Goal: Information Seeking & Learning: Find specific fact

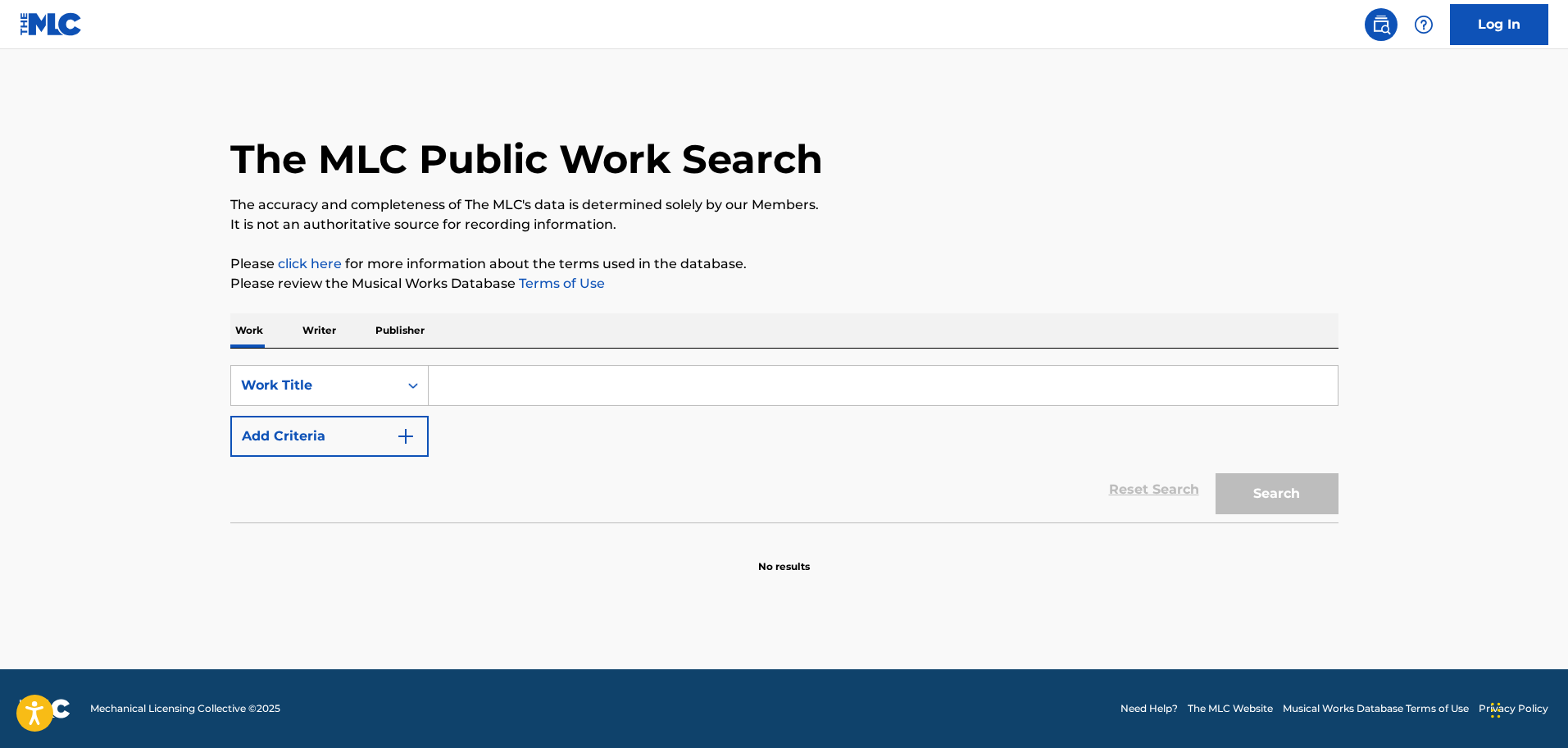
click at [516, 389] on input "Search Form" at bounding box center [883, 385] width 909 height 39
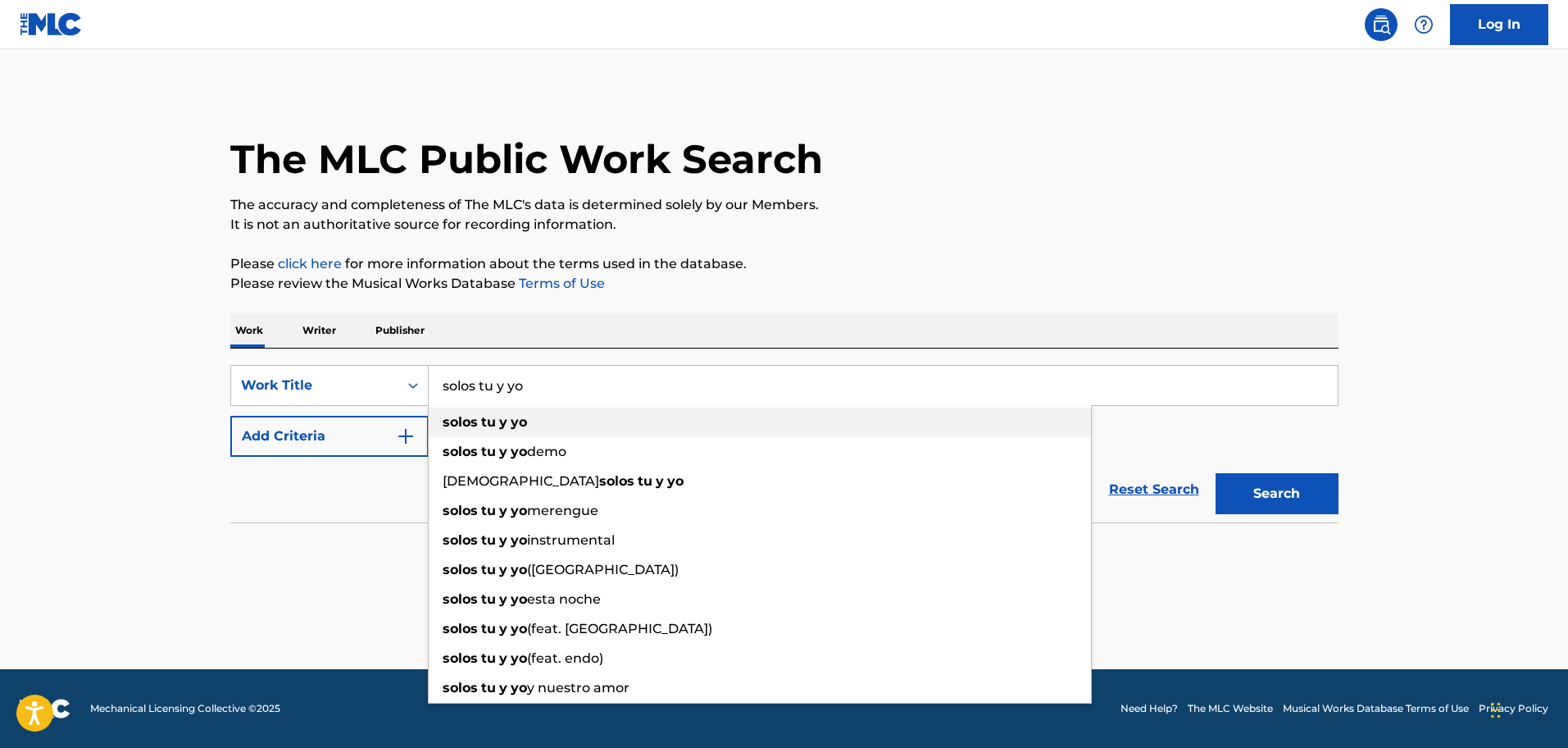
type input "solos tu y yo"
click at [530, 422] on div "solos tu y yo" at bounding box center [760, 422] width 662 height 30
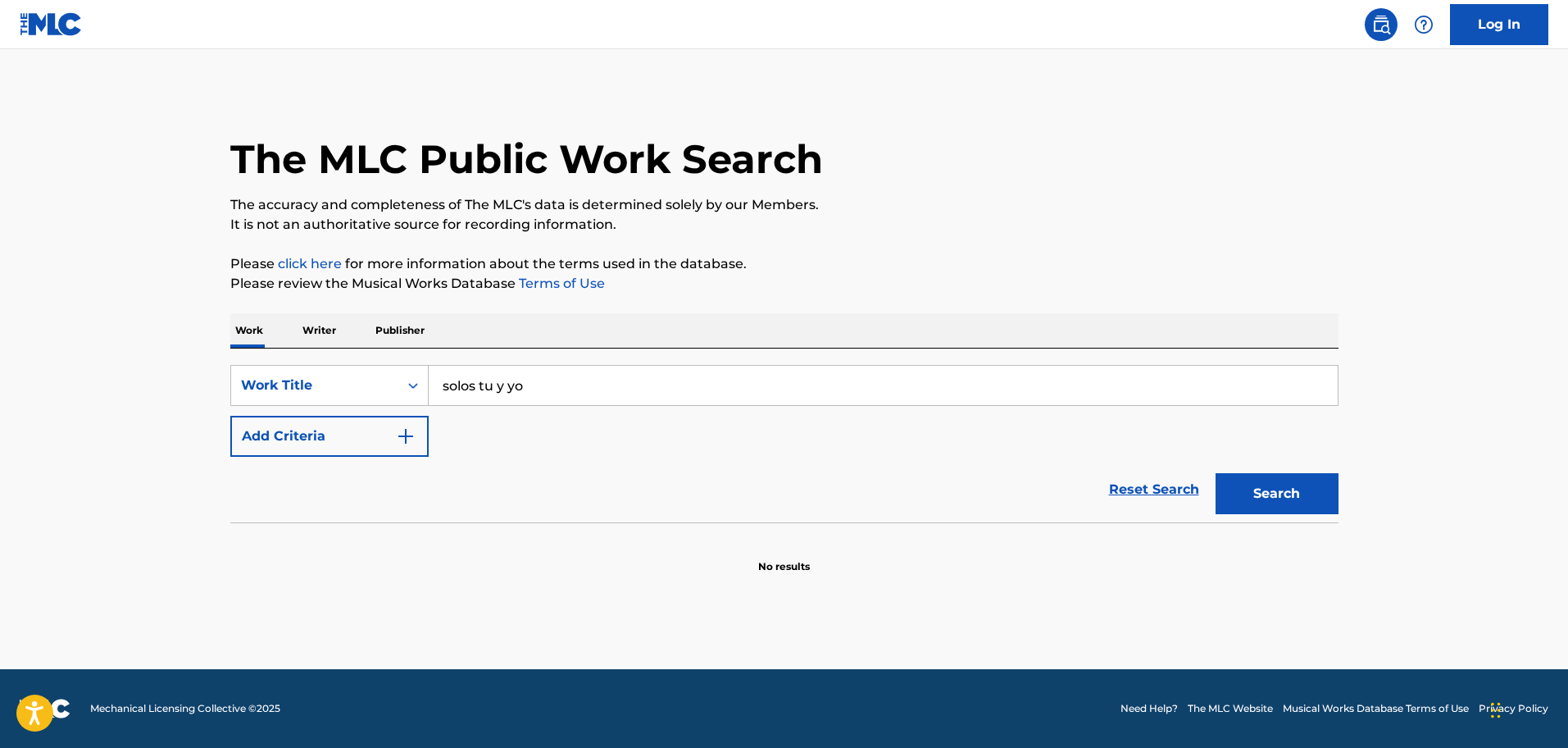
click at [418, 440] on button "Add Criteria" at bounding box center [329, 436] width 198 height 41
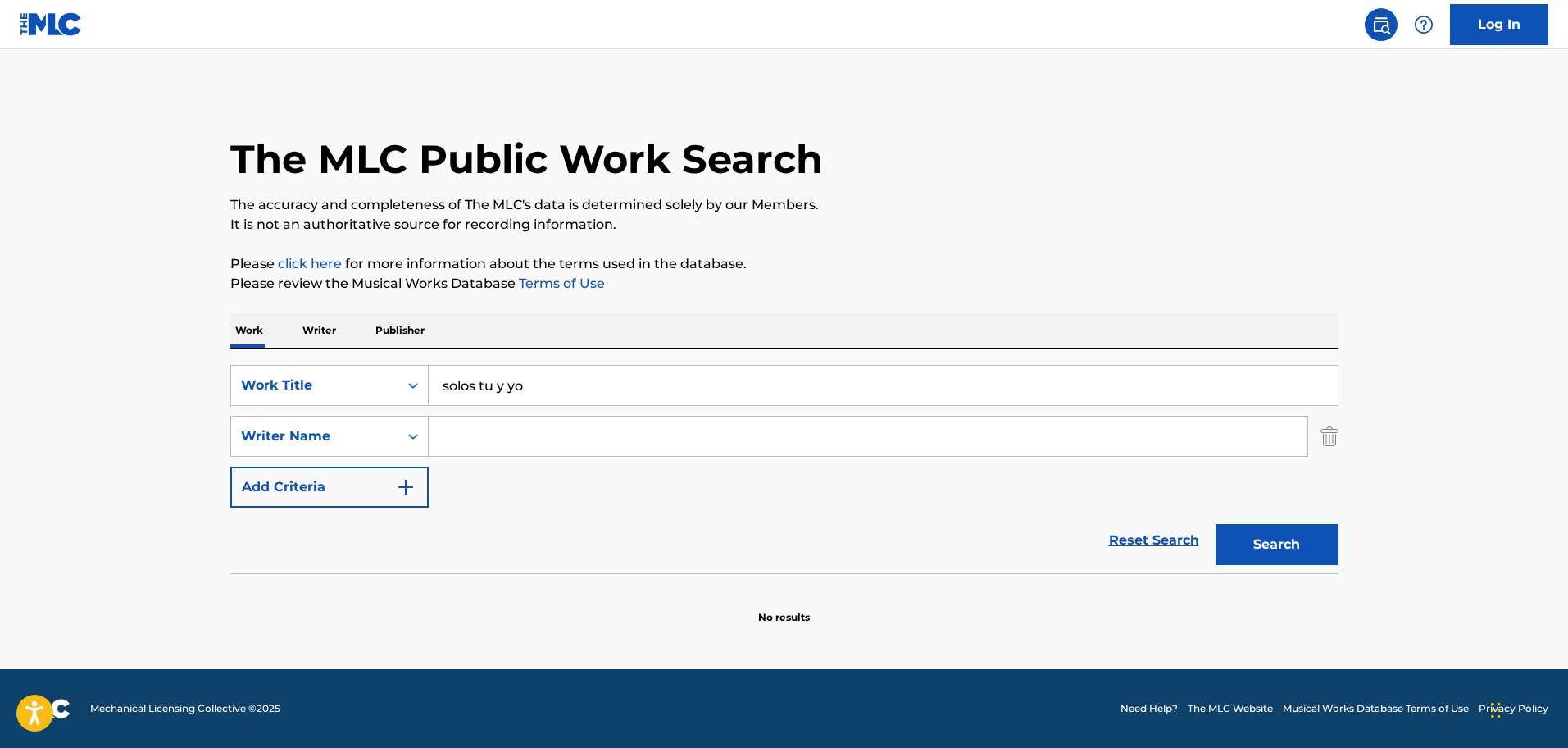
click at [502, 434] on input "Search Form" at bounding box center [868, 435] width 879 height 39
type input "[PERSON_NAME]"
click at [1306, 548] on button "Search" at bounding box center [1277, 544] width 123 height 41
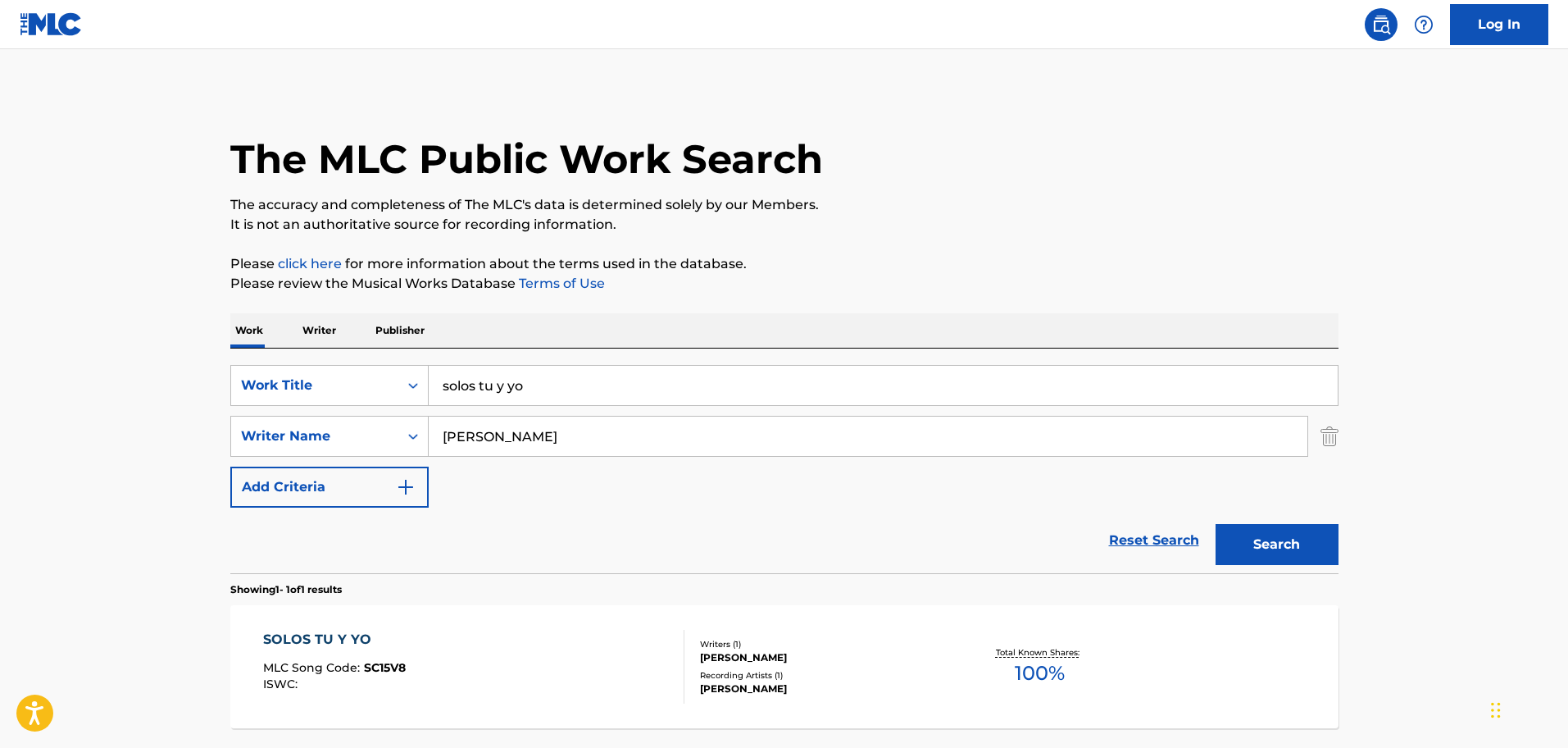
click at [354, 635] on div "SOLOS TU Y YO" at bounding box center [334, 639] width 142 height 20
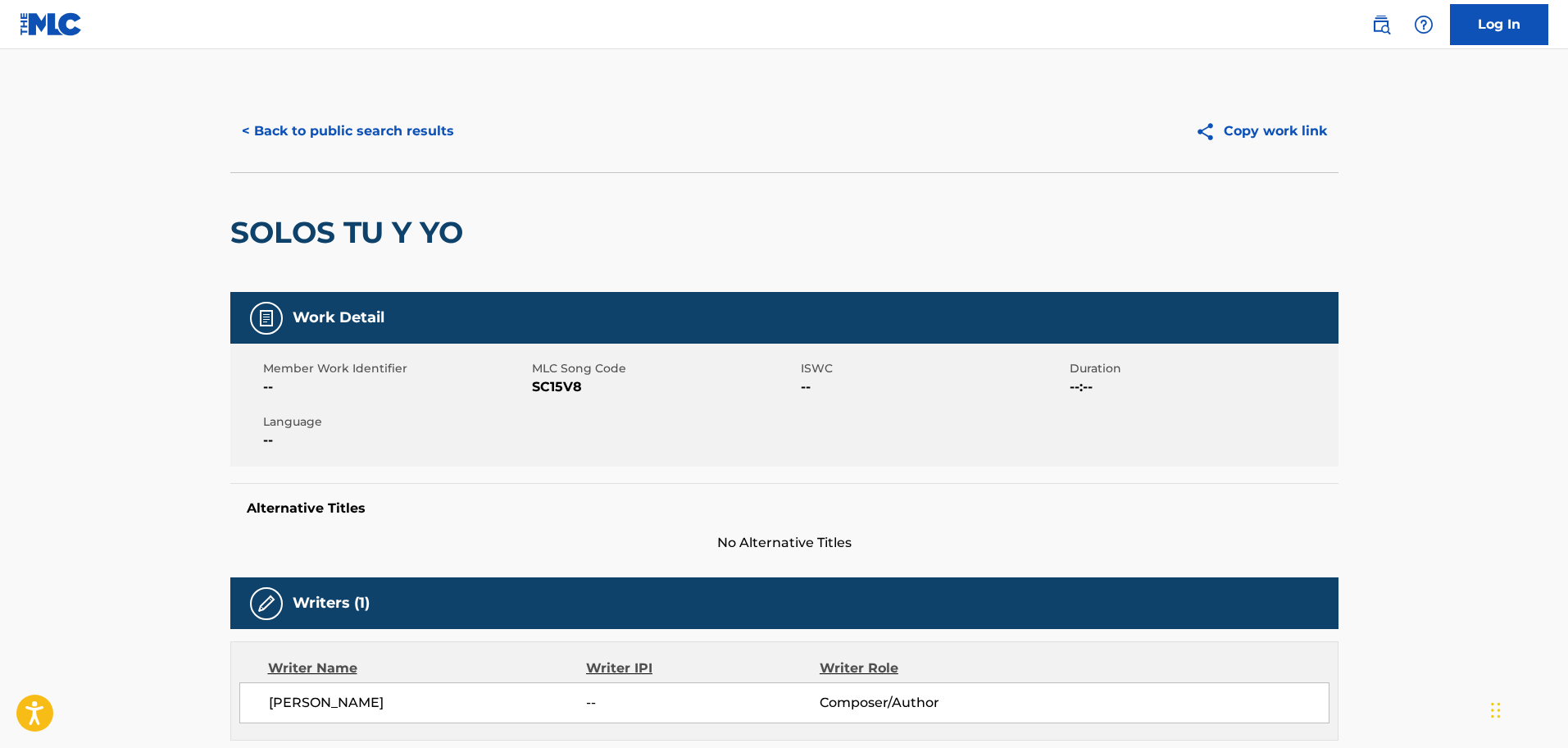
click at [412, 129] on button "< Back to public search results" at bounding box center [347, 130] width 235 height 41
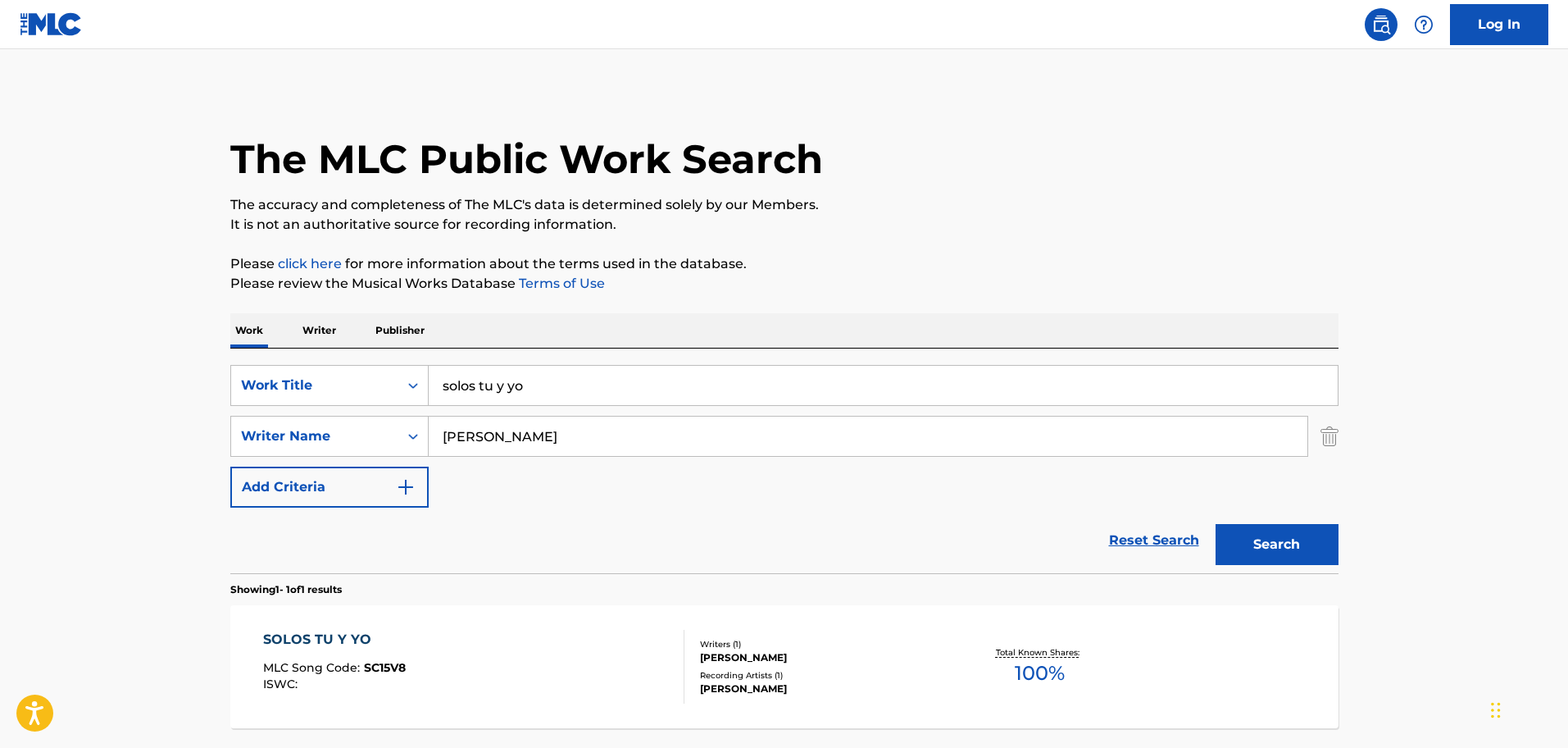
click at [570, 403] on input "solos tu y yo" at bounding box center [883, 385] width 909 height 39
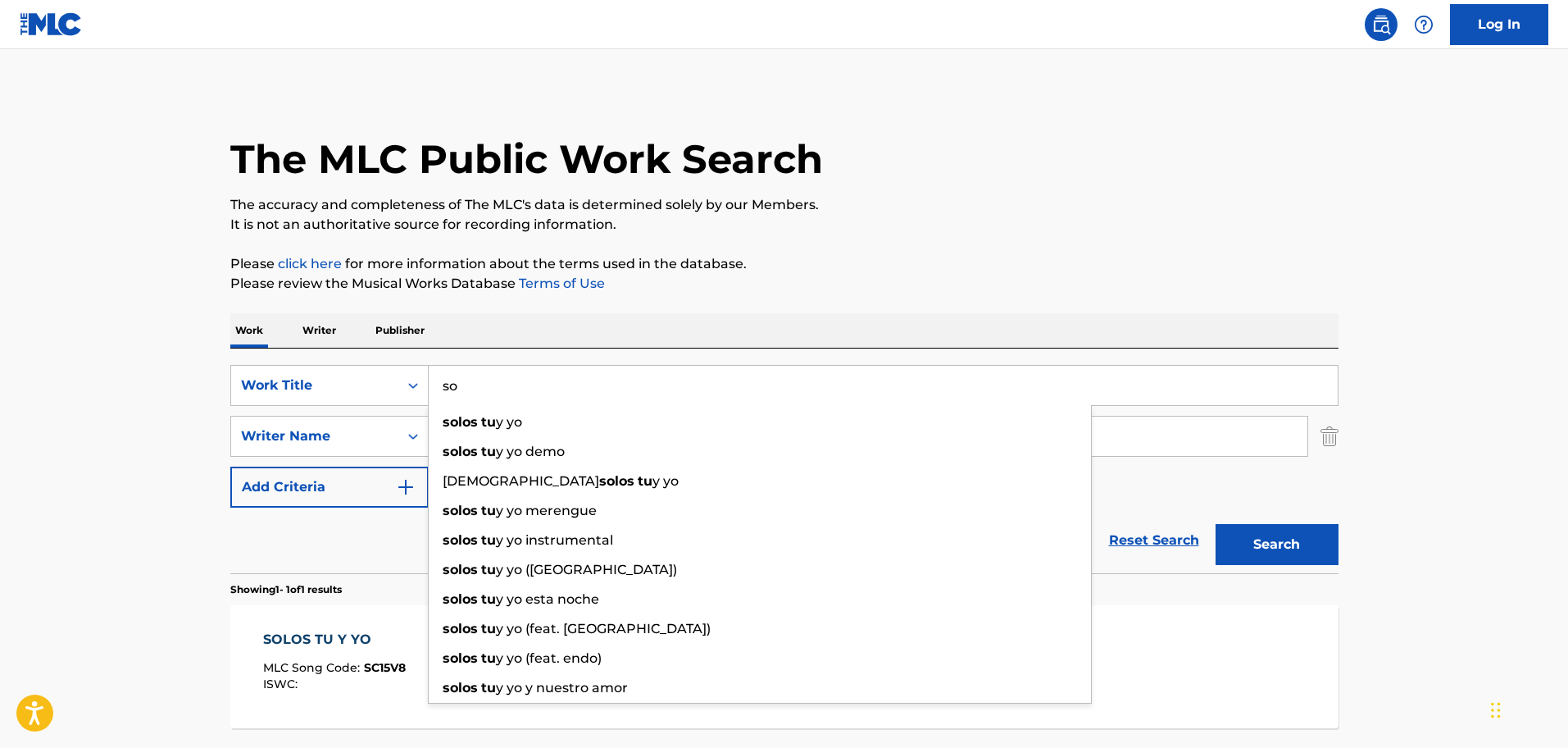
type input "s"
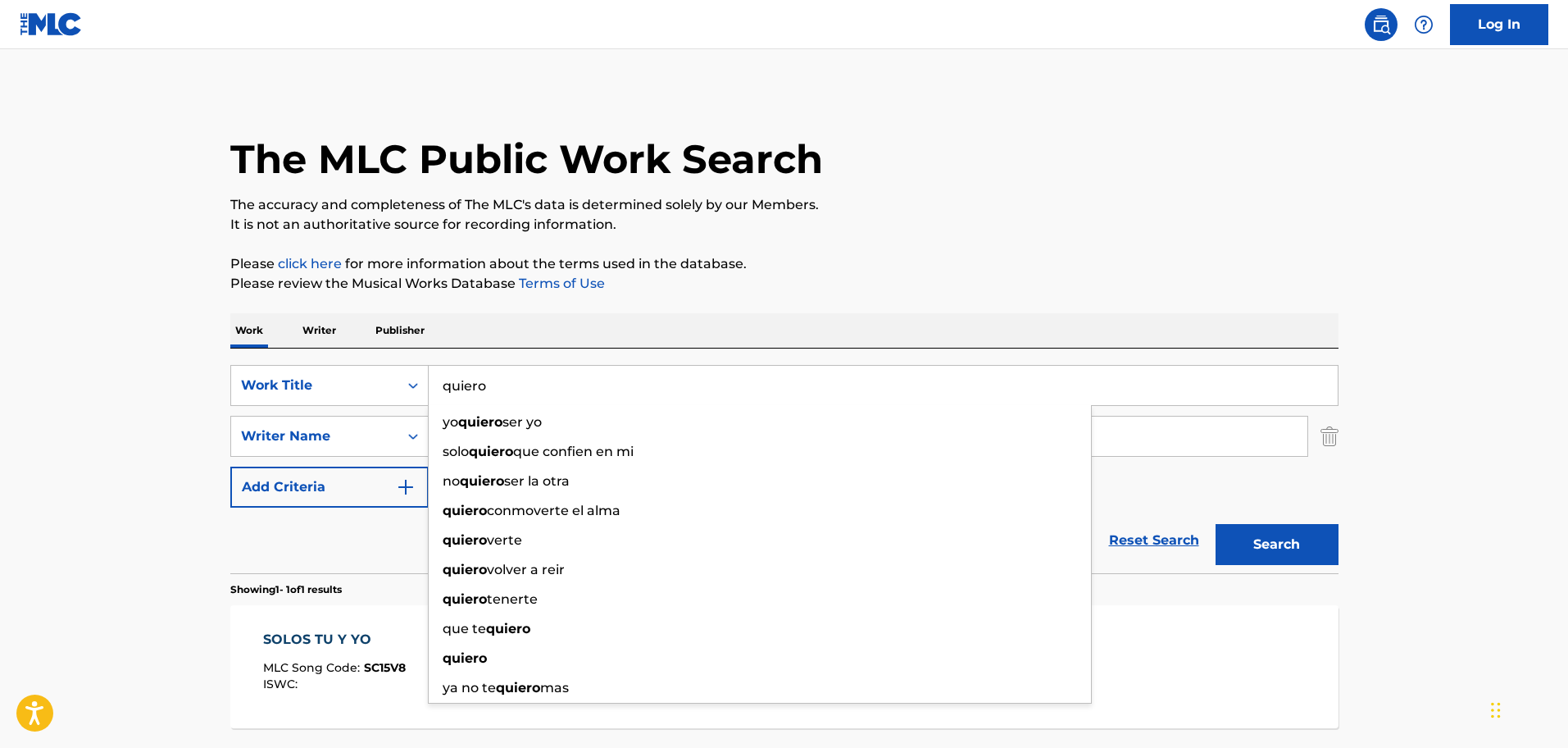
type input "quiero"
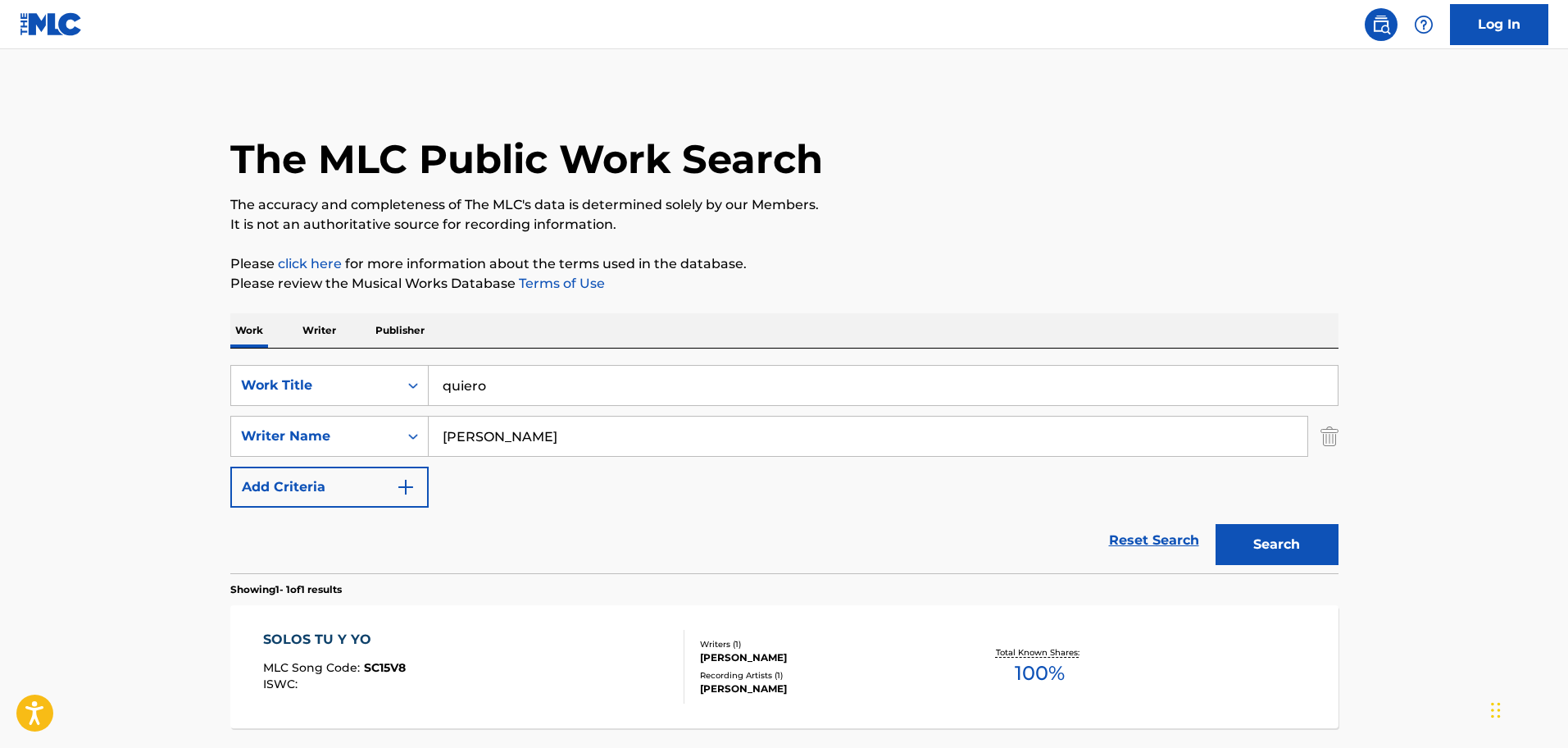
click at [246, 567] on div "Reset Search Search" at bounding box center [784, 540] width 1108 height 66
click at [1303, 533] on button "Search" at bounding box center [1277, 544] width 123 height 41
click at [305, 630] on div "QUIERO" at bounding box center [339, 639] width 153 height 20
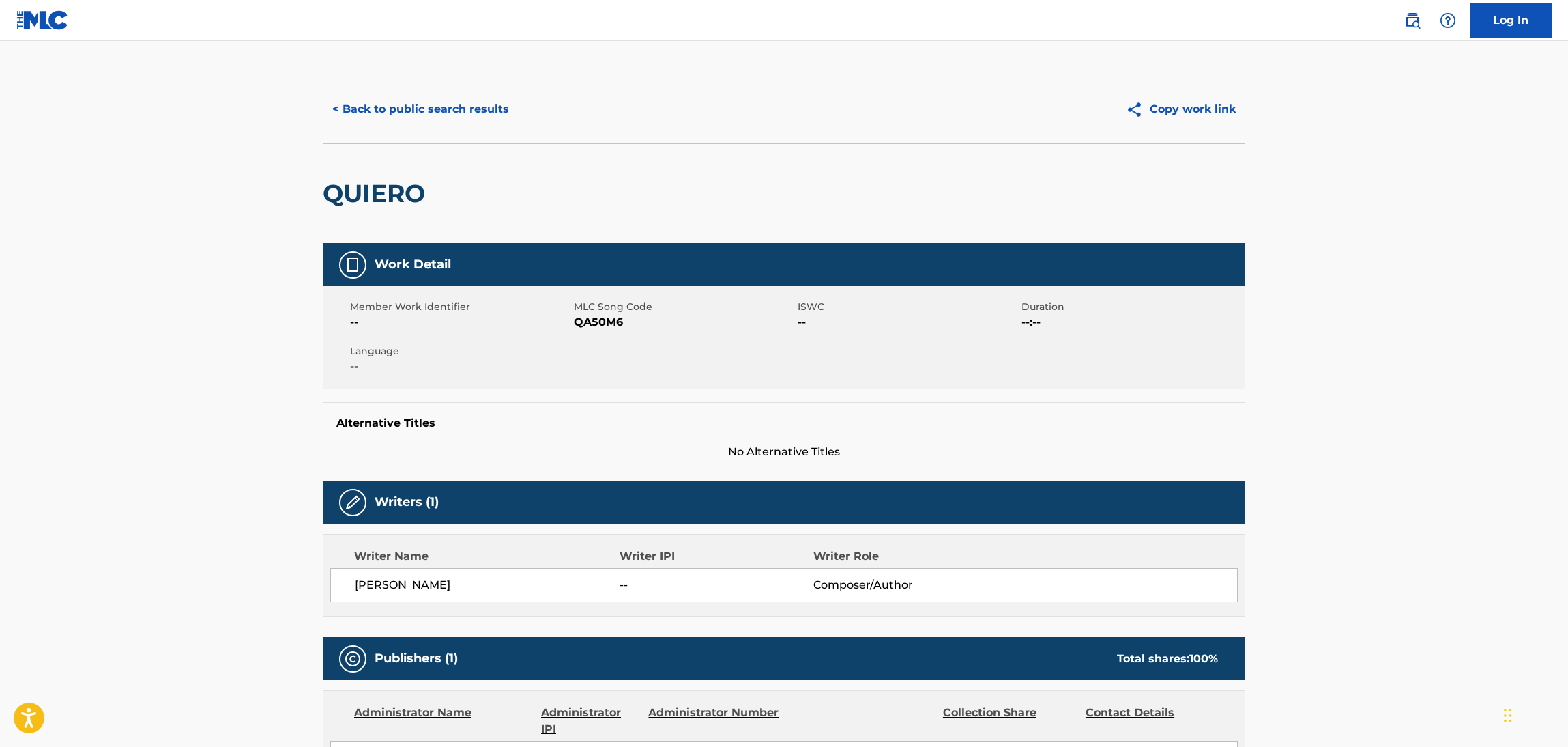
click at [501, 106] on button "< Back to public search results" at bounding box center [420, 108] width 196 height 34
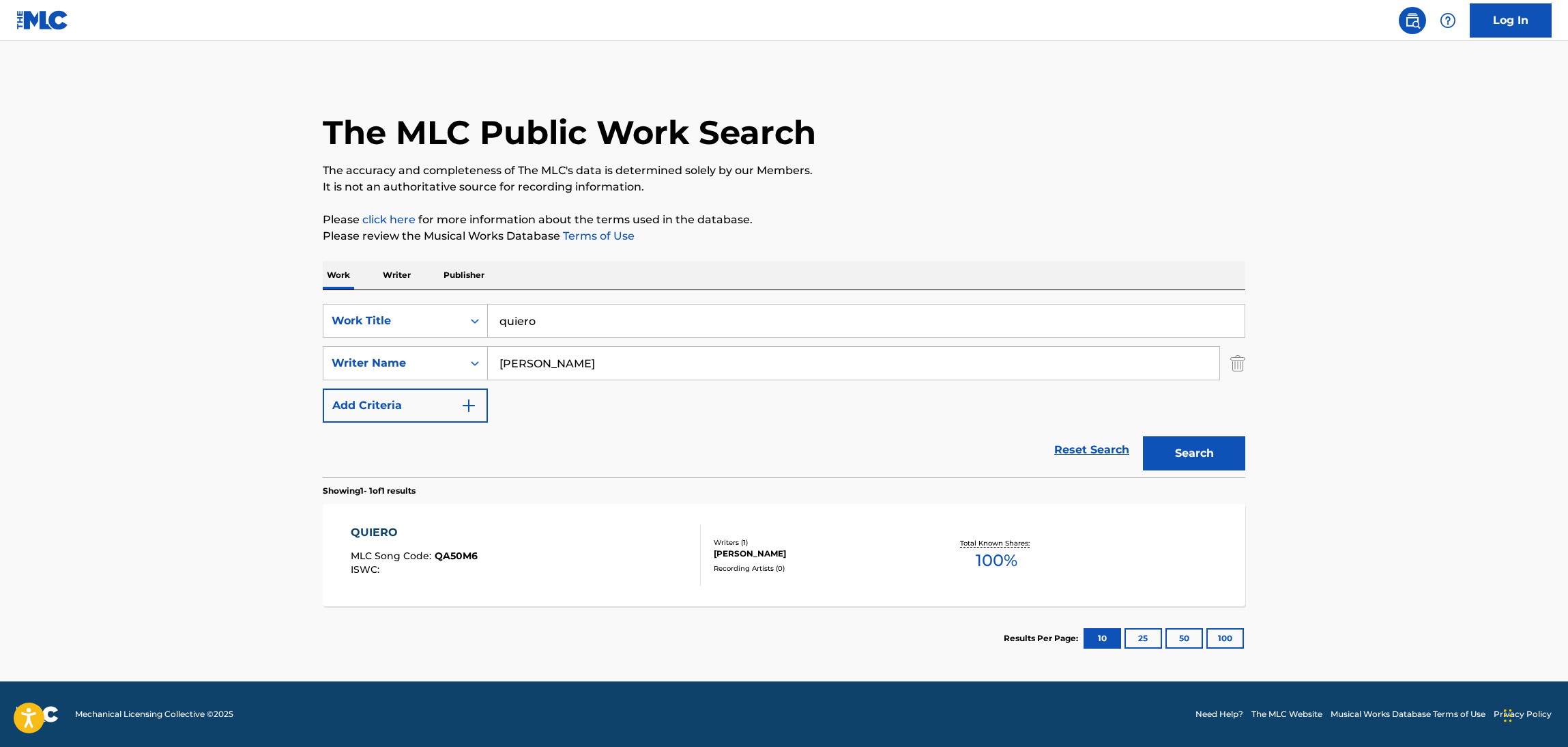
click at [578, 324] on input "quiero" at bounding box center [866, 320] width 757 height 33
type input "q"
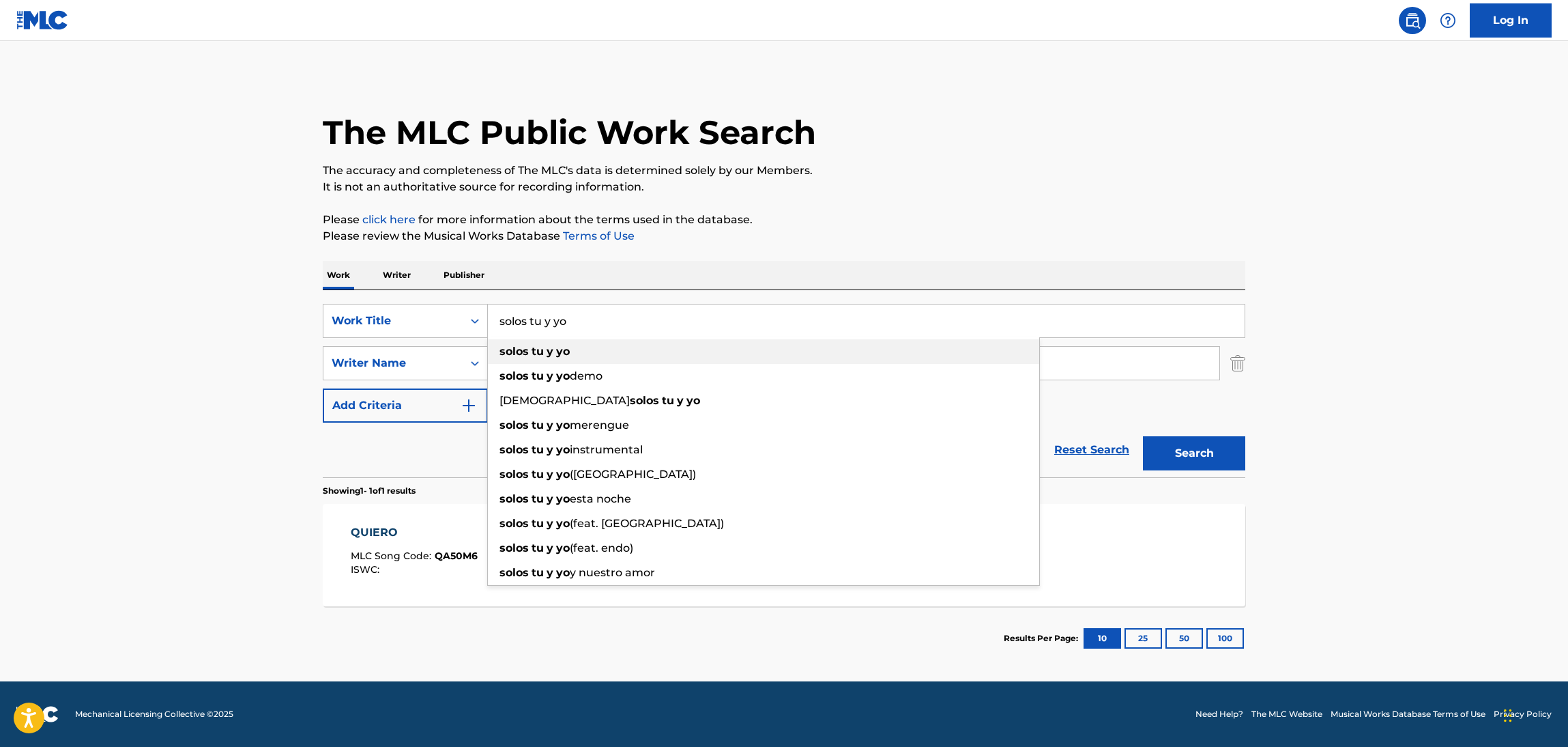
click at [570, 345] on div "solos tu y yo" at bounding box center [763, 351] width 552 height 25
type input "solos tu y yo"
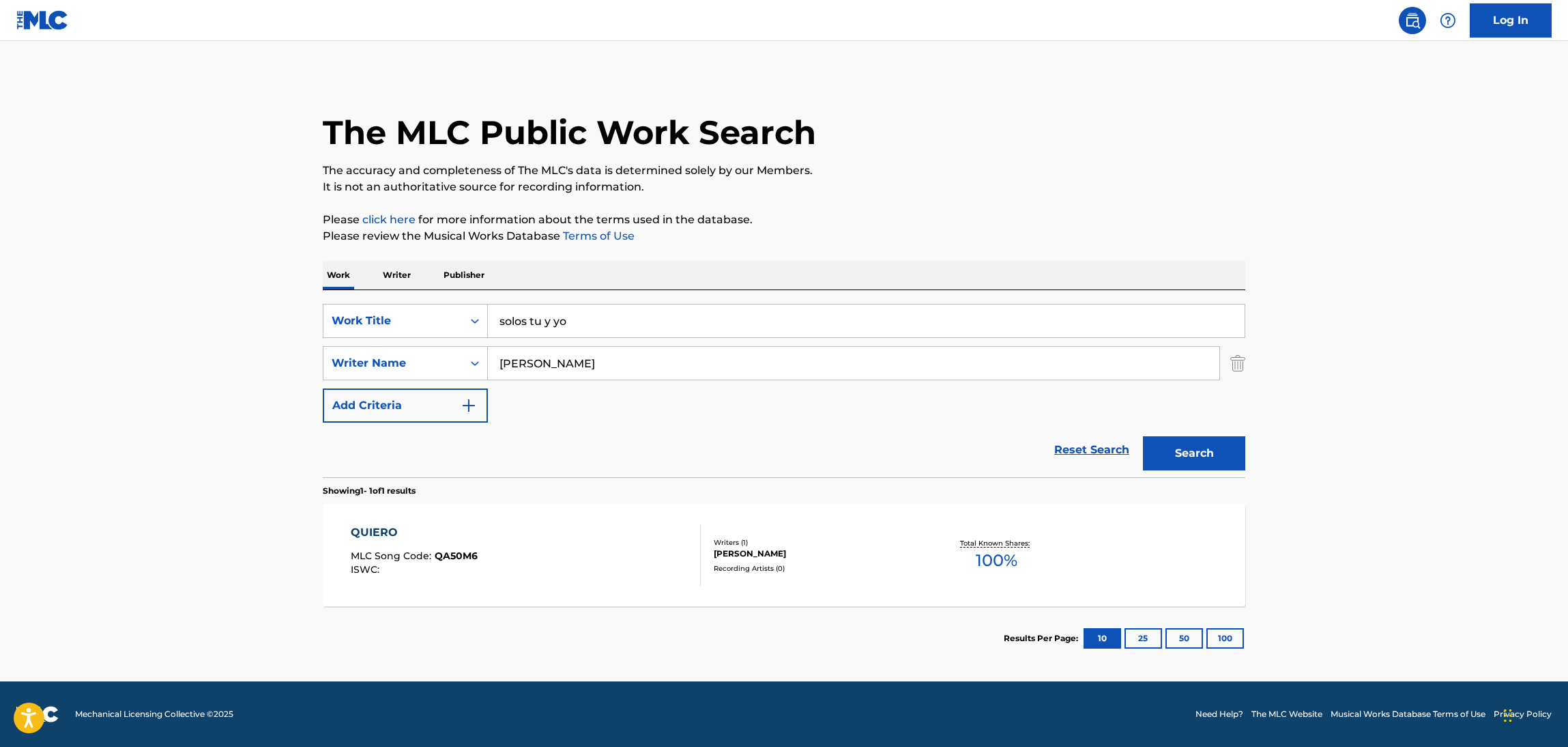
click at [1184, 462] on button "Search" at bounding box center [1194, 453] width 103 height 34
click at [422, 526] on div "SOLOS TU Y YO" at bounding box center [410, 532] width 119 height 17
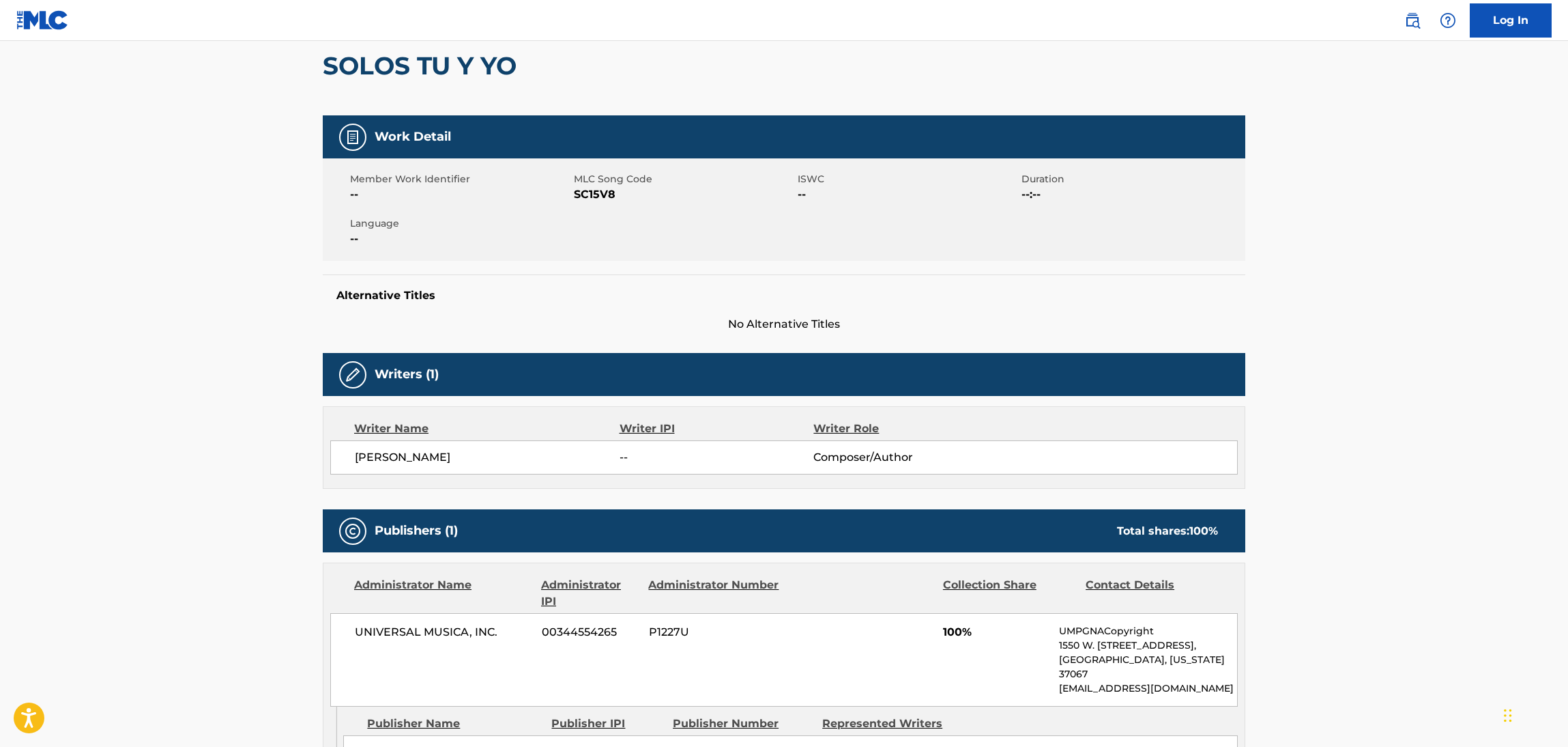
scroll to position [129, 0]
